Goal: Task Accomplishment & Management: Manage account settings

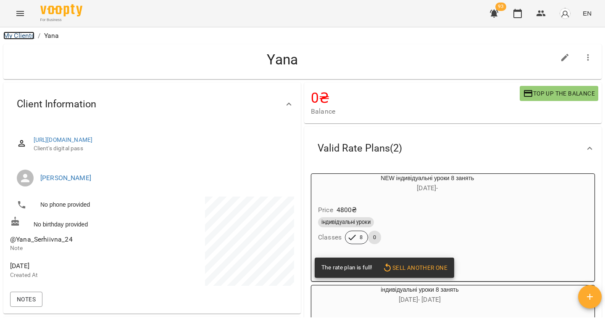
click at [21, 37] on link "My Clients" at bounding box center [18, 36] width 31 height 8
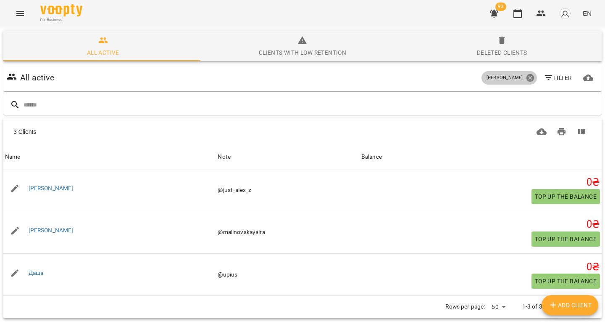
click at [526, 81] on icon at bounding box center [530, 77] width 9 height 9
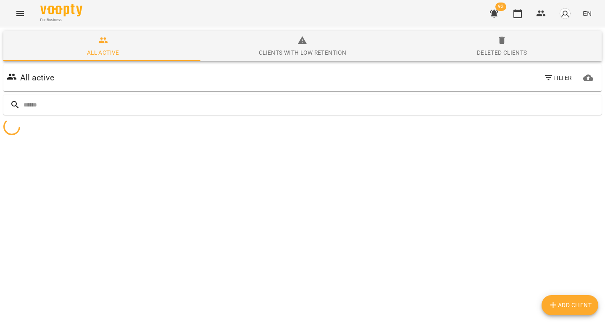
click at [550, 76] on span "Filter" at bounding box center [558, 78] width 28 height 10
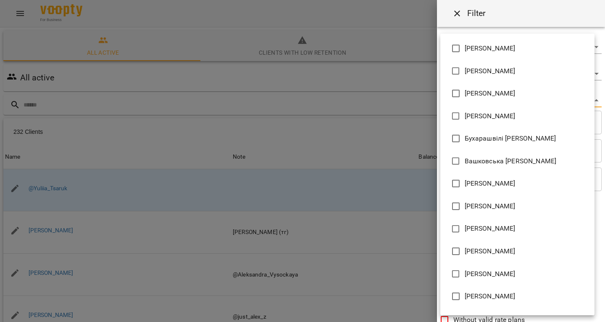
click at [473, 105] on body "For Business 93 EN All active Clients with low retention Deleted clients All ac…" at bounding box center [302, 219] width 605 height 439
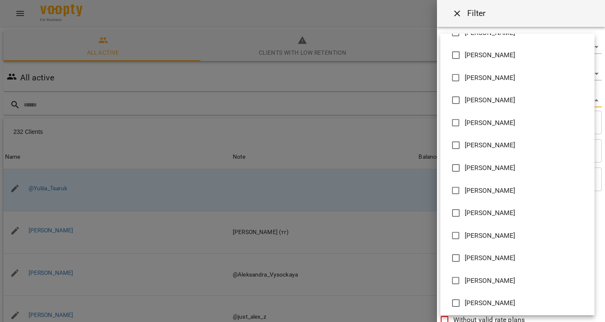
scroll to position [240, 0]
type input "**********"
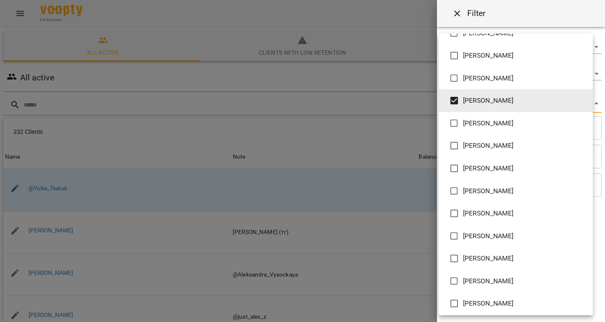
click at [340, 88] on div at bounding box center [302, 161] width 605 height 322
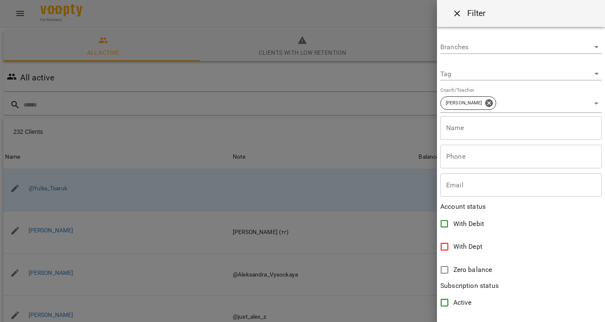
click at [287, 80] on div at bounding box center [302, 161] width 605 height 322
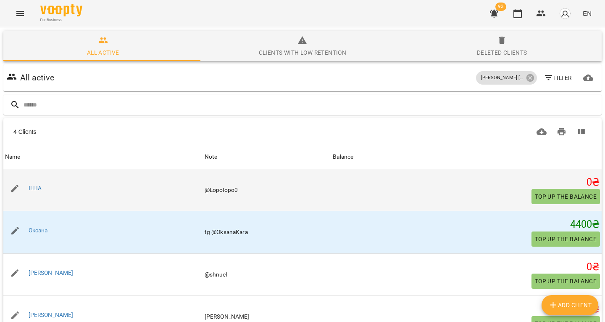
scroll to position [16, 0]
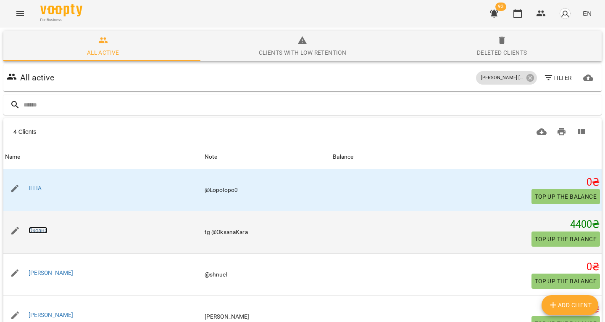
click at [37, 227] on link "Оксана" at bounding box center [38, 230] width 19 height 7
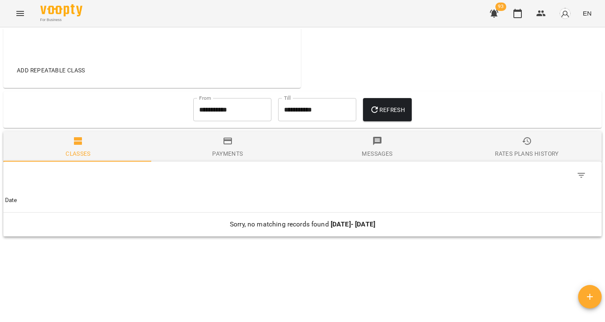
scroll to position [334, 0]
